Goal: Task Accomplishment & Management: Manage account settings

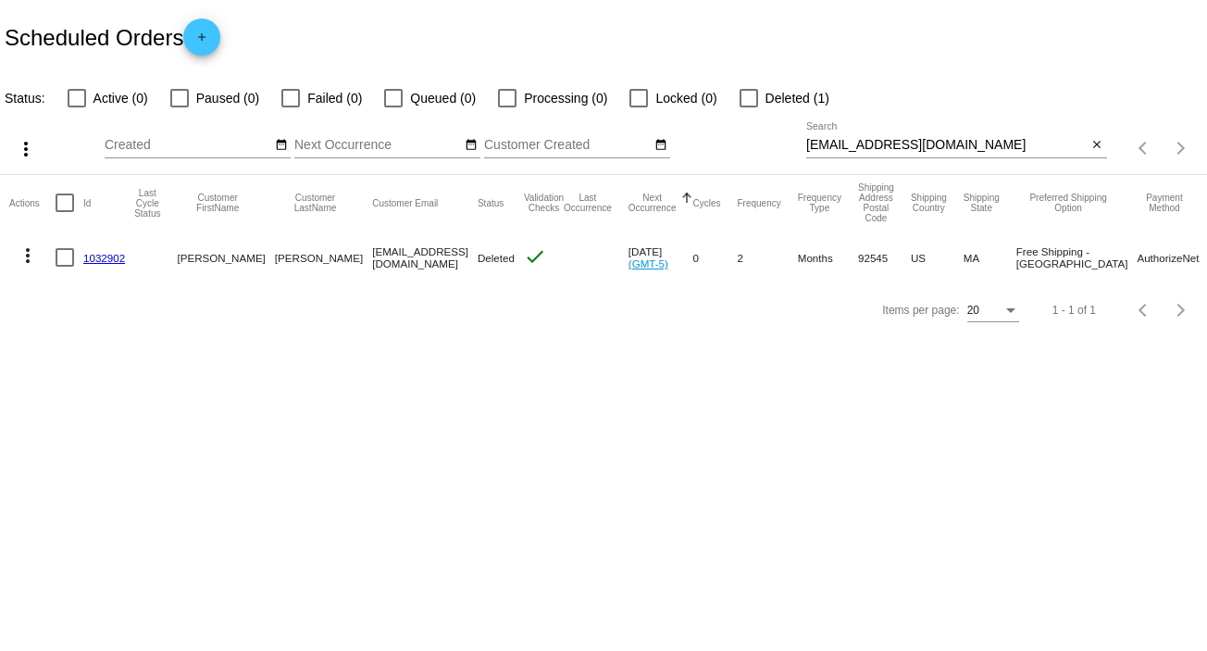
click at [1097, 143] on mat-icon "close" at bounding box center [1096, 145] width 13 height 15
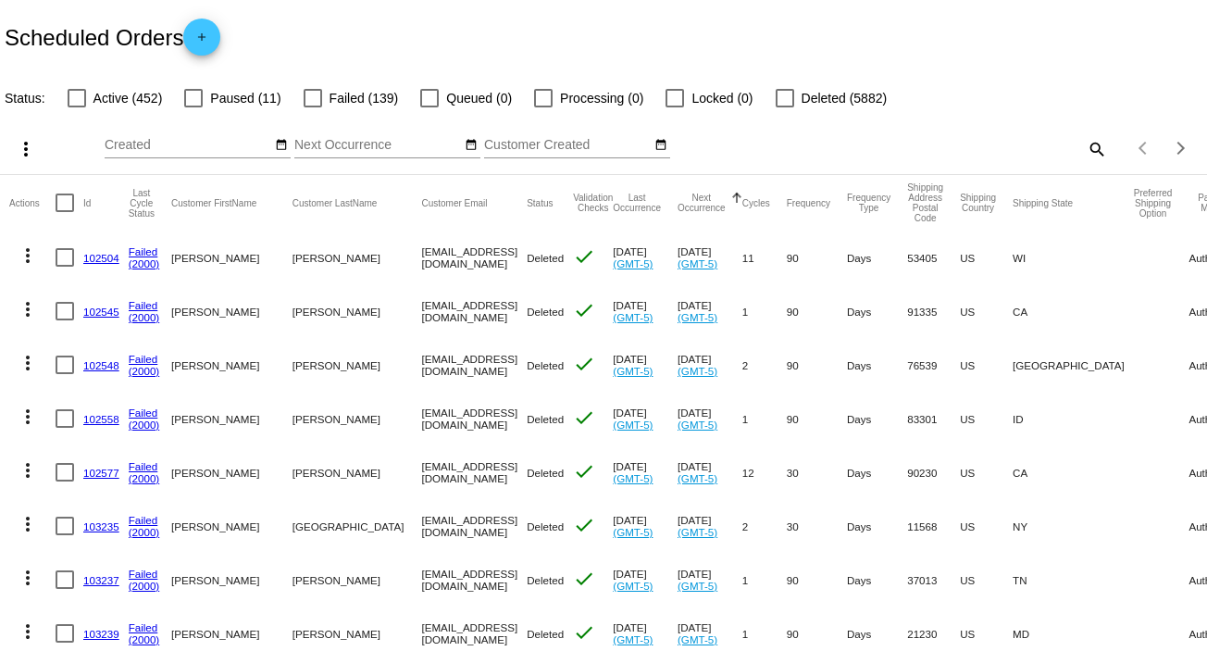
click at [1085, 146] on mat-icon "search" at bounding box center [1096, 148] width 22 height 29
click at [1085, 146] on input "Search" at bounding box center [956, 145] width 301 height 15
paste input "[EMAIL_ADDRESS][DOMAIN_NAME]"
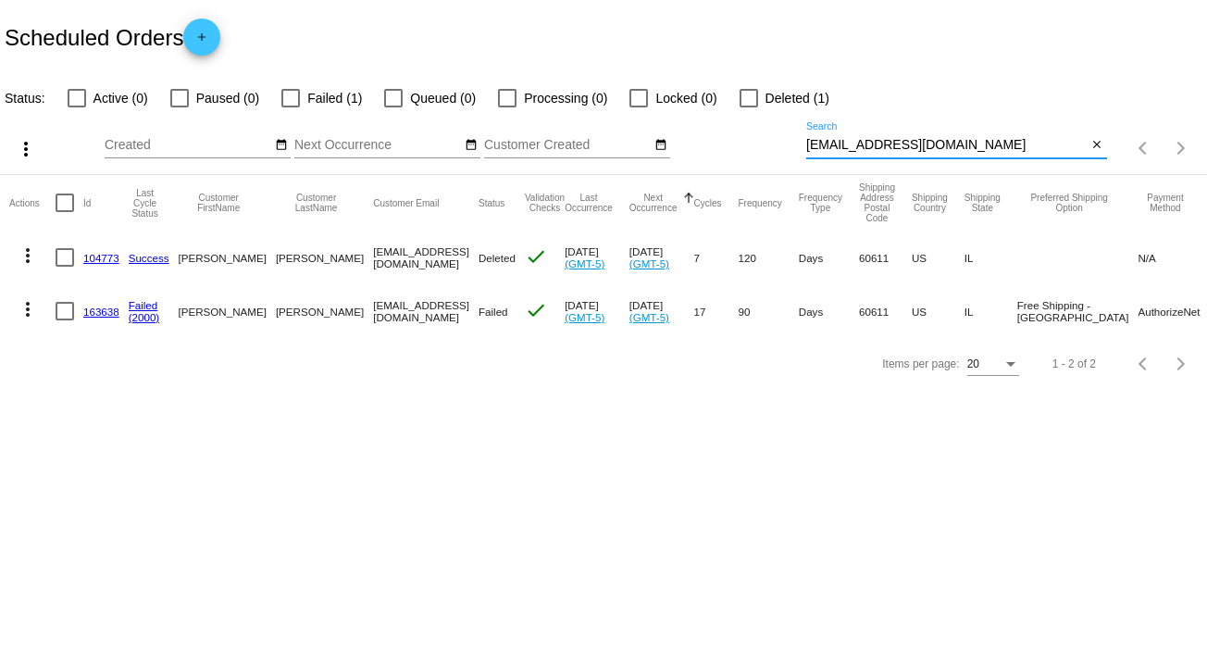
type input "[EMAIL_ADDRESS][DOMAIN_NAME]"
click at [29, 308] on mat-icon "more_vert" at bounding box center [28, 309] width 22 height 22
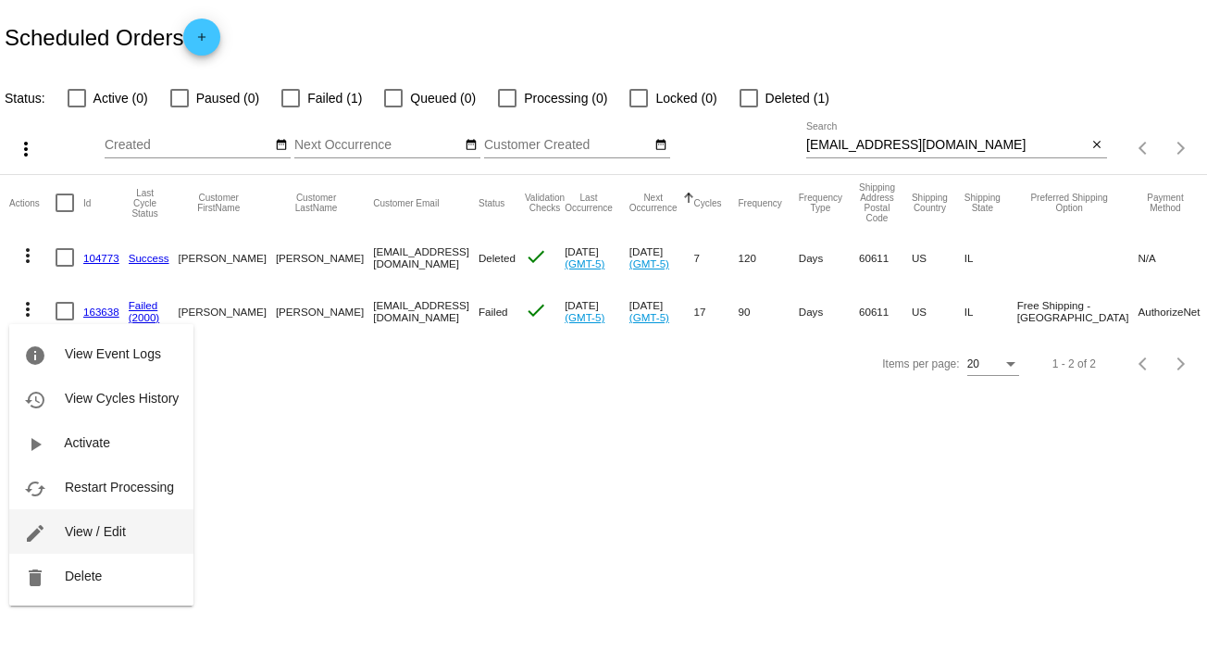
click at [118, 535] on span "View / Edit" at bounding box center [95, 531] width 61 height 15
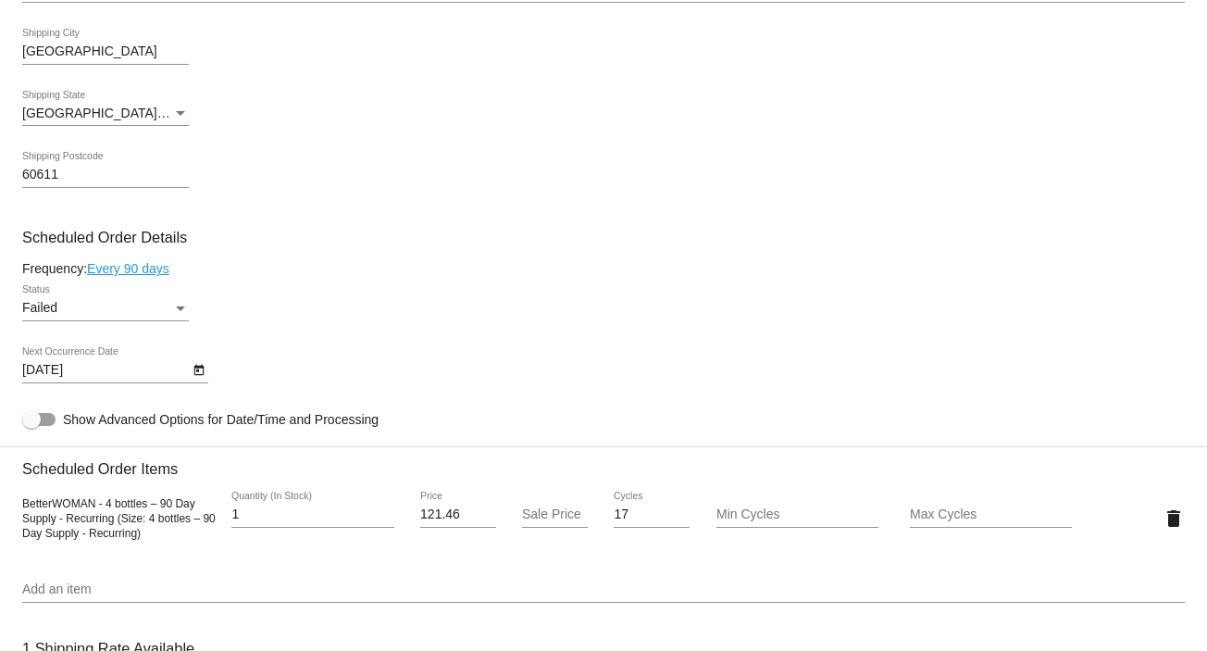
scroll to position [771, 0]
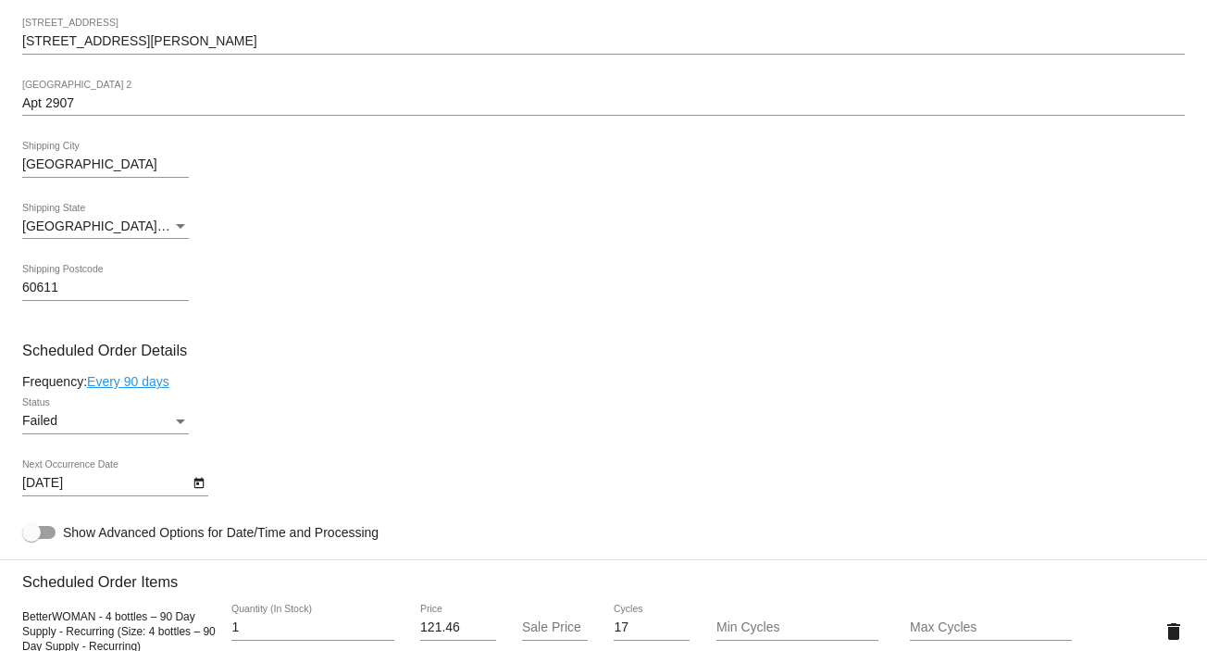
click at [178, 414] on div "Failed Status" at bounding box center [105, 416] width 167 height 36
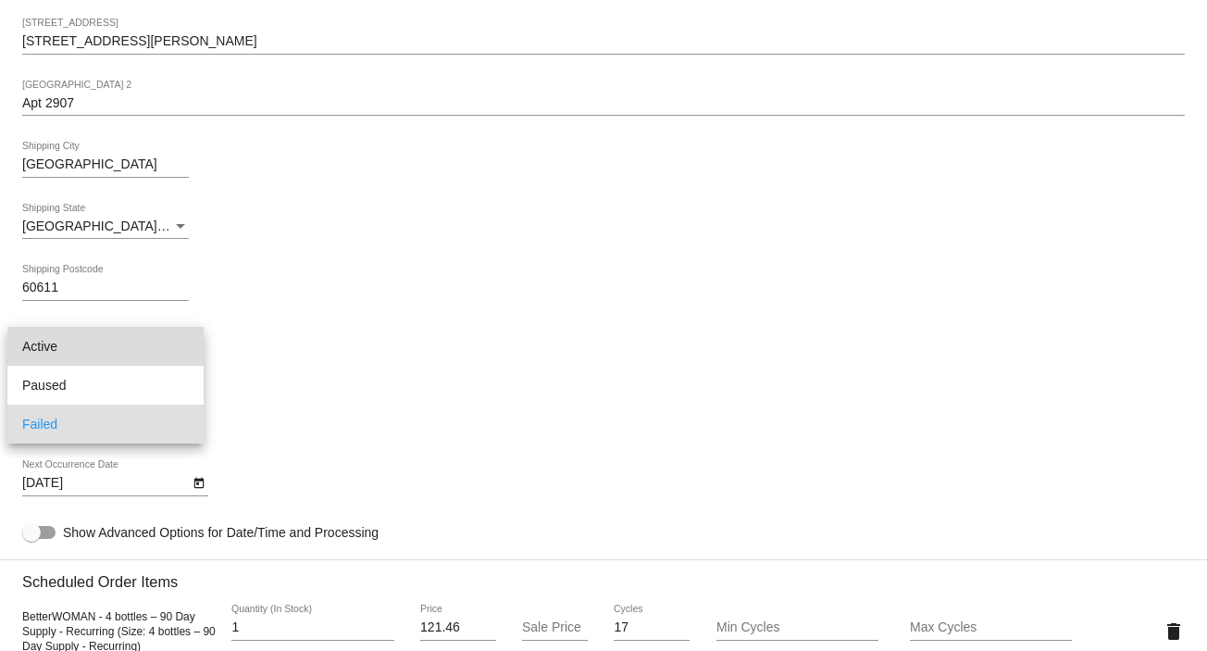
click at [134, 345] on span "Active" at bounding box center [105, 346] width 167 height 39
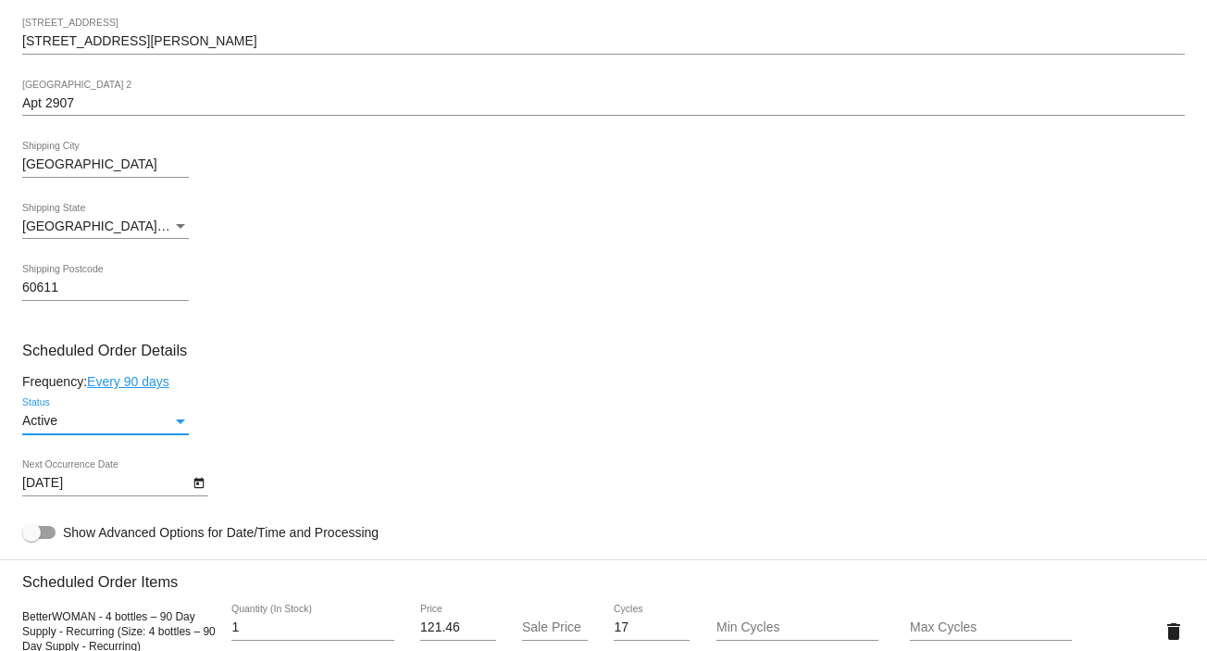
click at [200, 481] on icon "Open calendar" at bounding box center [198, 483] width 13 height 22
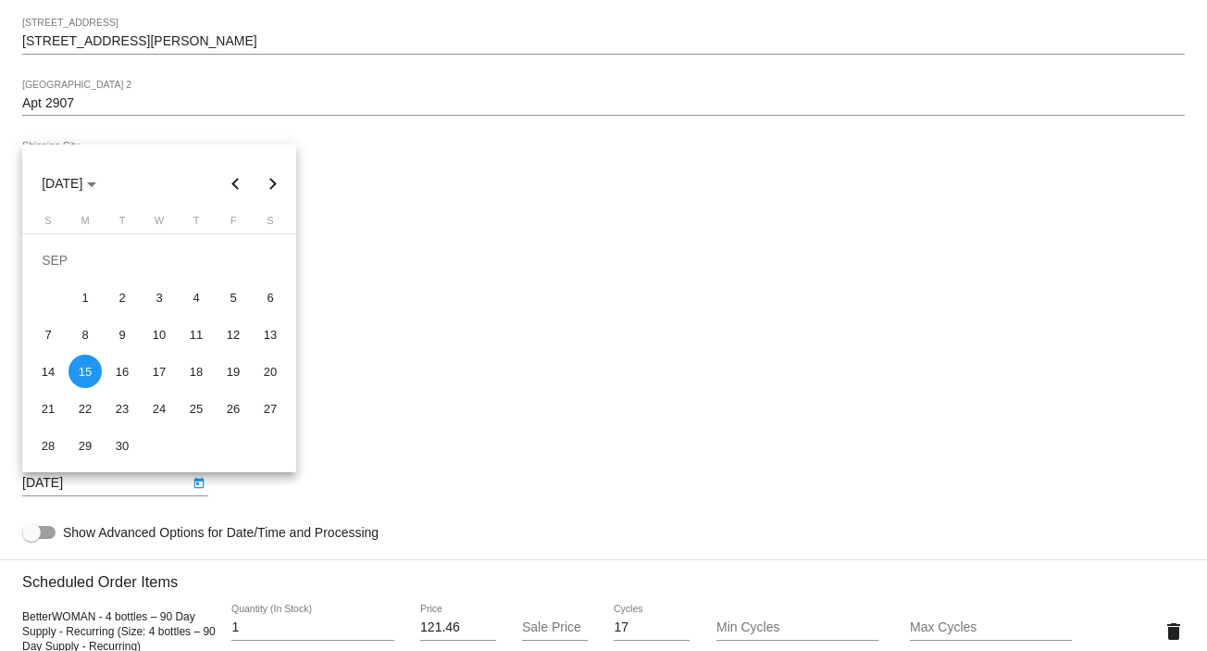
click at [274, 184] on button "Next month" at bounding box center [272, 183] width 37 height 37
drag, startPoint x: 69, startPoint y: 300, endPoint x: 82, endPoint y: 300, distance: 13.0
click at [72, 300] on div "6" at bounding box center [84, 296] width 33 height 33
type input "10/6/2025"
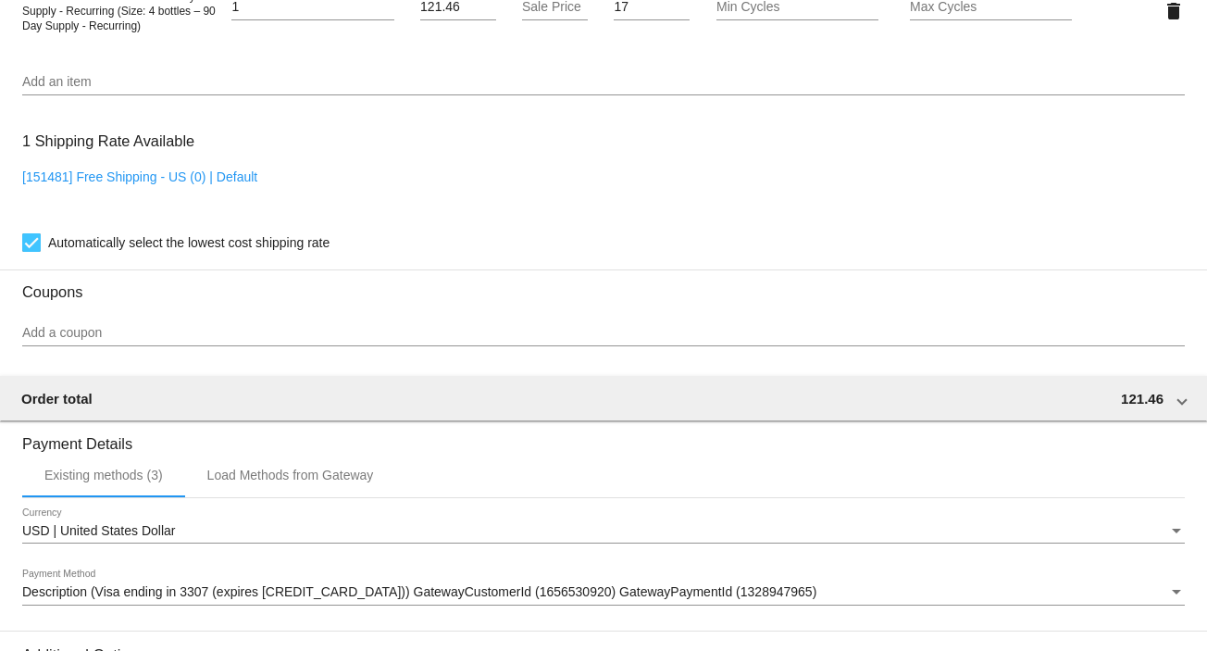
scroll to position [1637, 0]
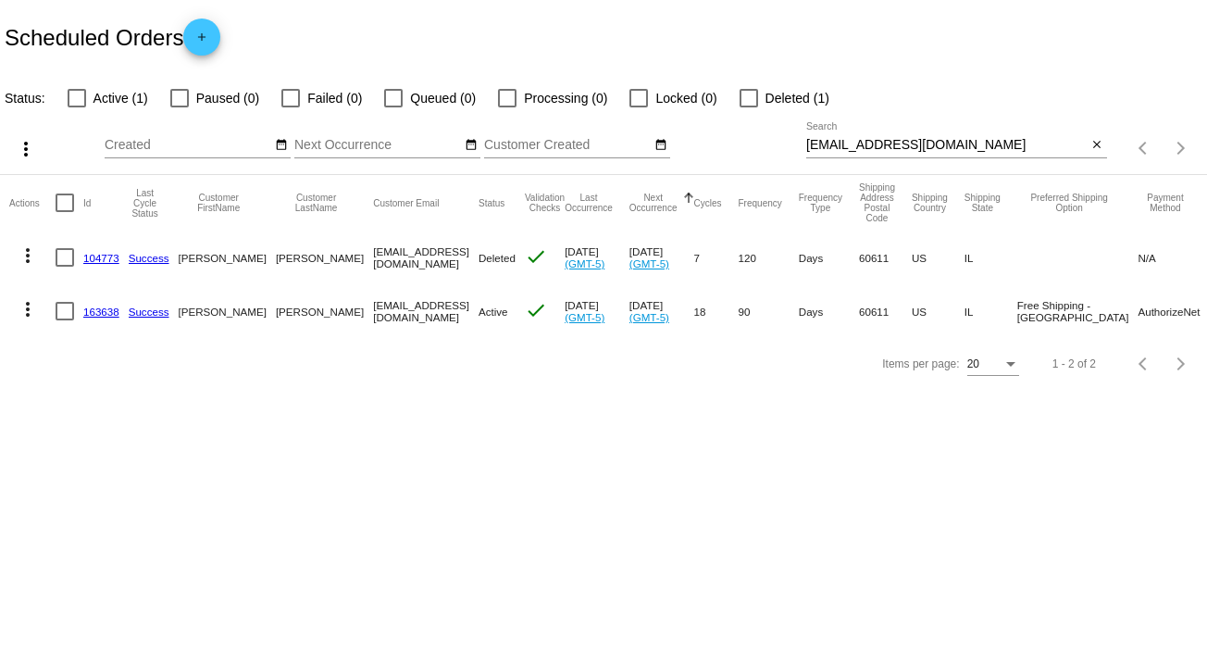
click at [25, 314] on mat-icon "more_vert" at bounding box center [28, 309] width 22 height 22
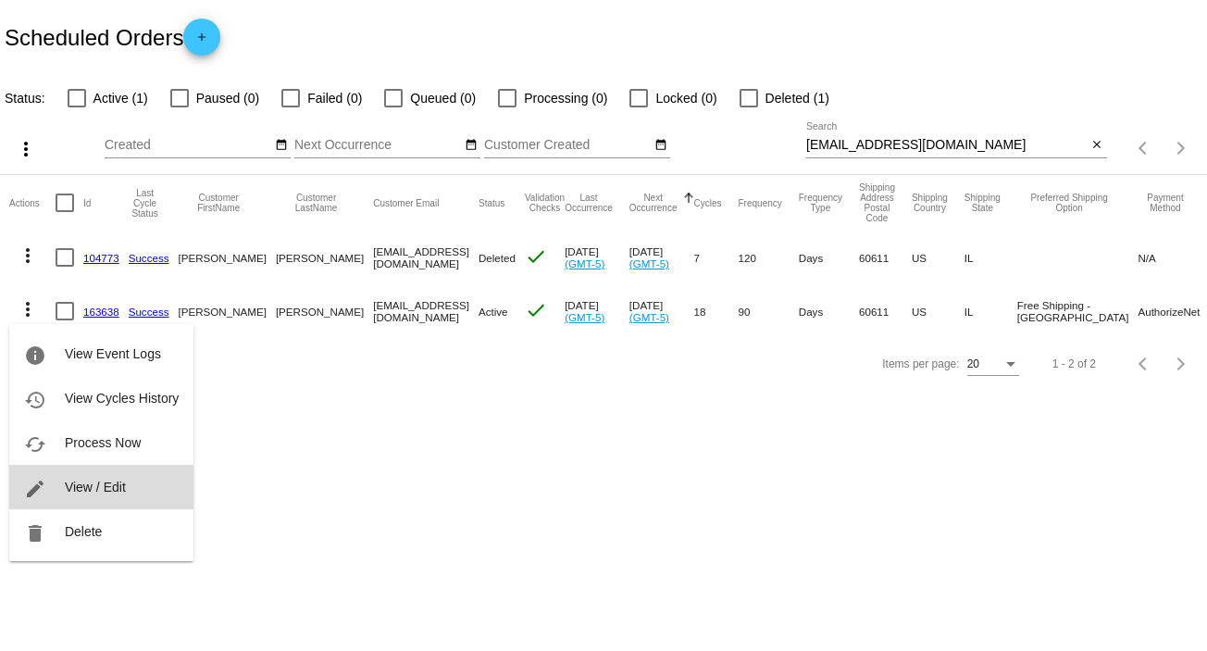
click at [126, 478] on button "edit View / Edit" at bounding box center [101, 487] width 184 height 44
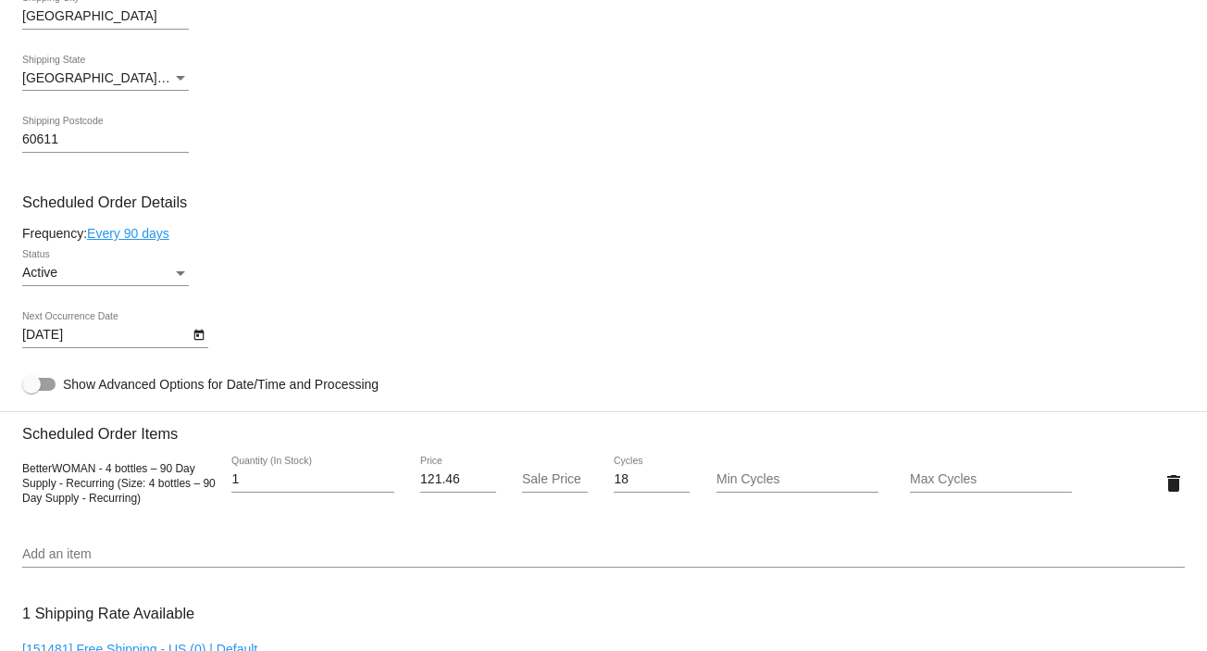
scroll to position [906, 0]
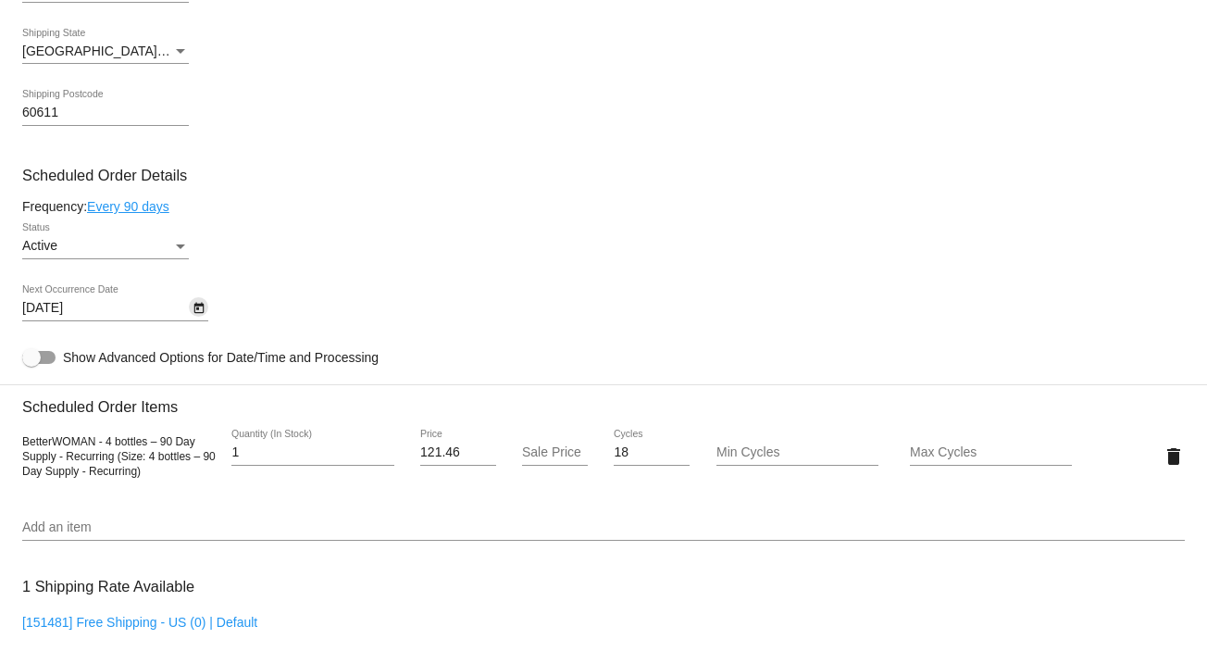
click at [192, 313] on icon "Open calendar" at bounding box center [198, 308] width 13 height 22
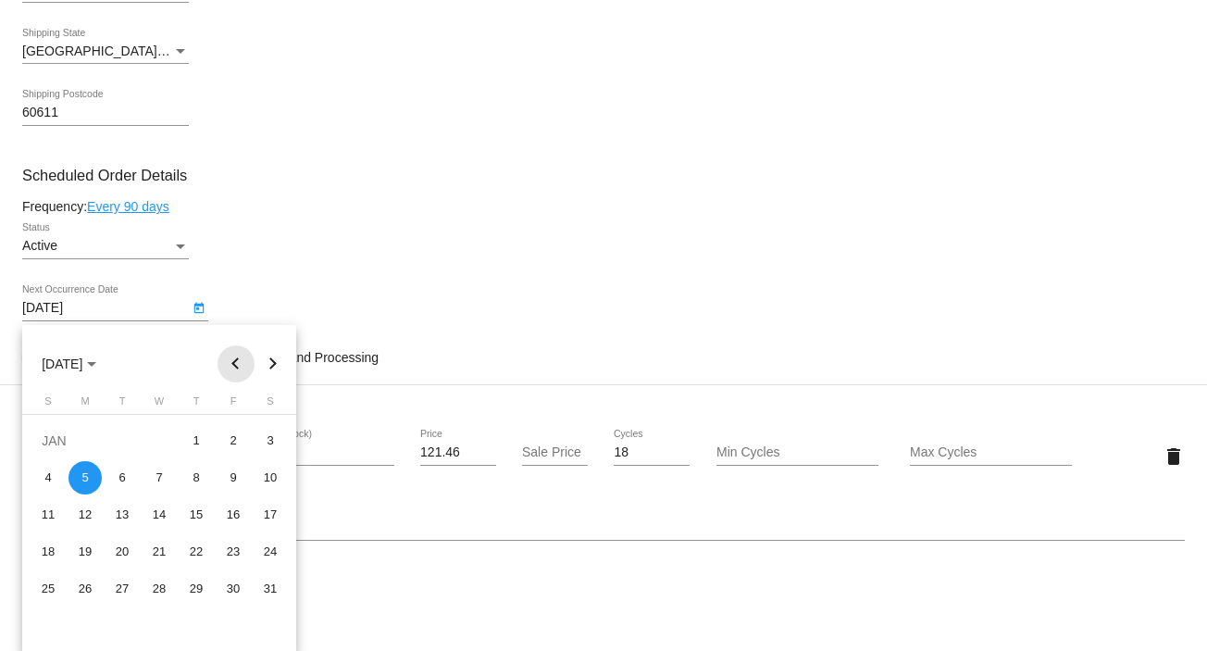
click at [233, 364] on button "Previous month" at bounding box center [235, 363] width 37 height 37
click at [79, 543] on div "17" at bounding box center [84, 551] width 33 height 33
type input "11/17/2025"
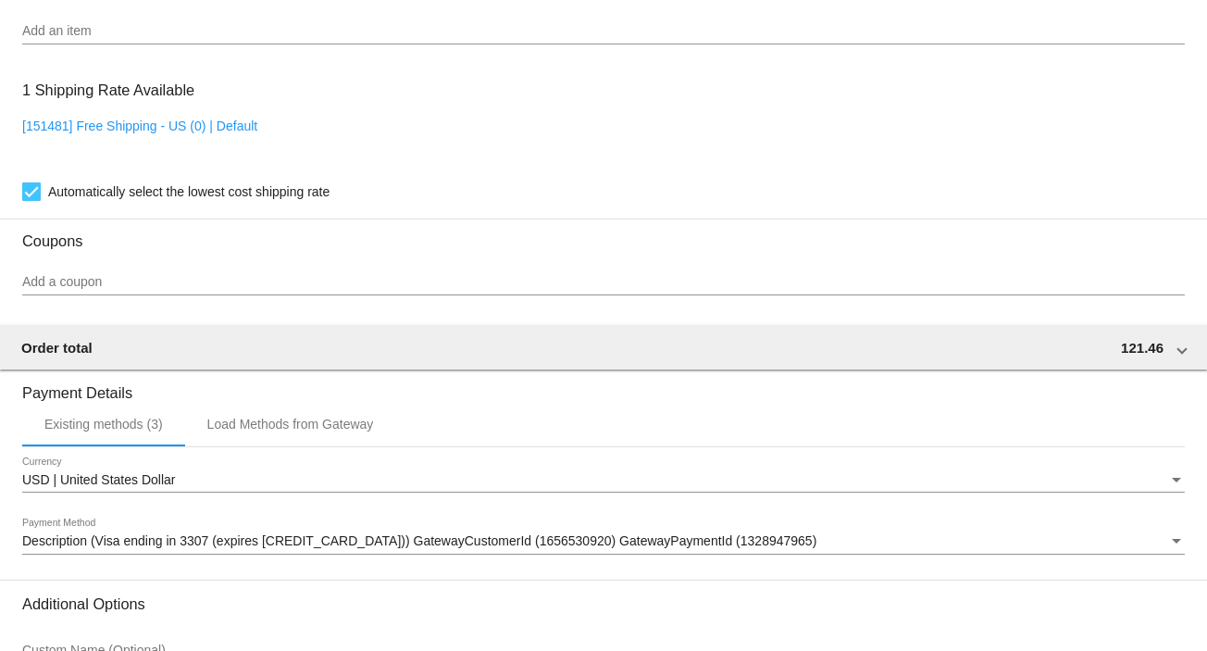
scroll to position [1598, 0]
